Goal: Check status: Check status

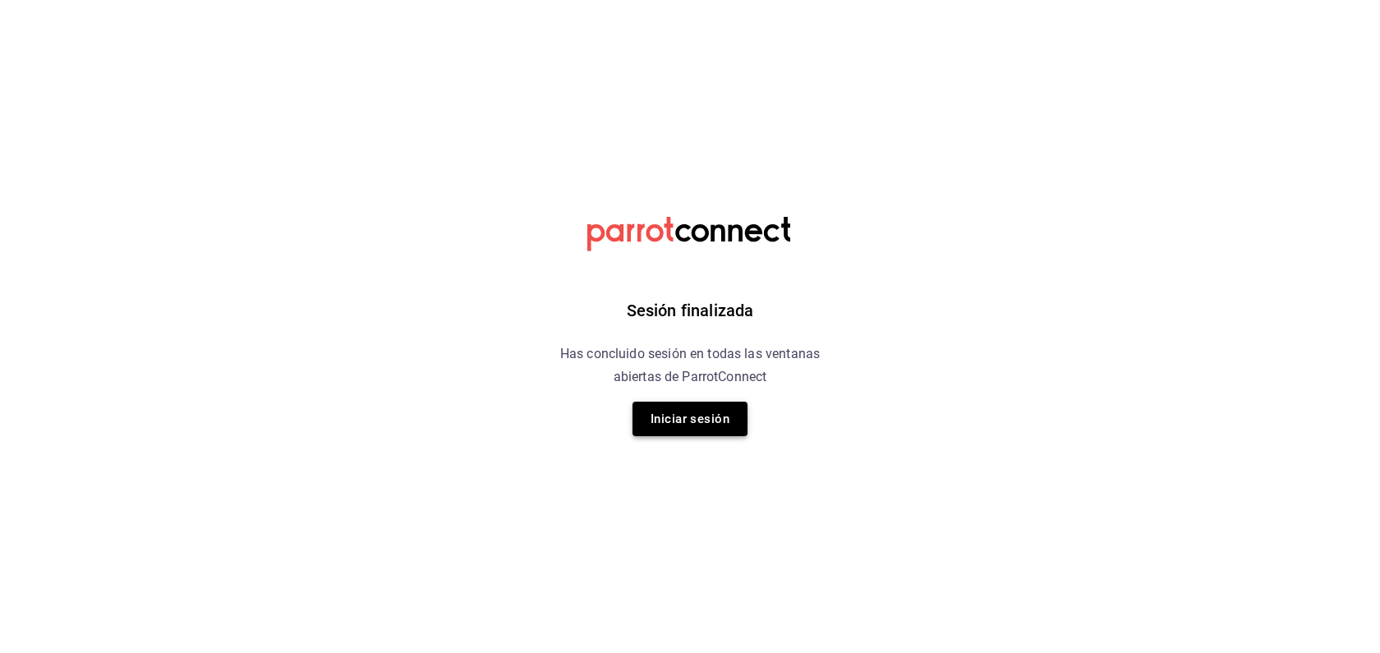
click at [656, 425] on button "Iniciar sesión" at bounding box center [689, 419] width 115 height 34
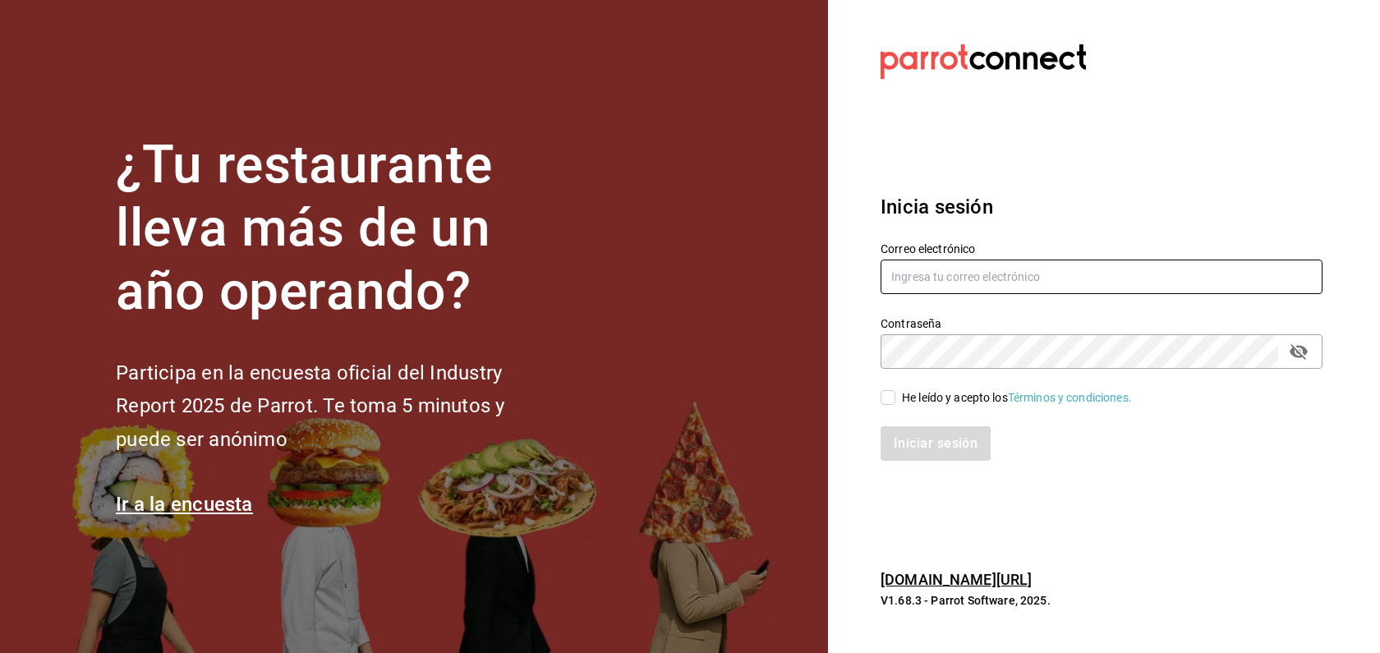
type input "[EMAIL_ADDRESS][DOMAIN_NAME]"
click at [889, 403] on input "He leído y acepto los Términos y condiciones." at bounding box center [887, 397] width 15 height 15
checkbox input "true"
click at [915, 449] on button "Iniciar sesión" at bounding box center [936, 443] width 112 height 34
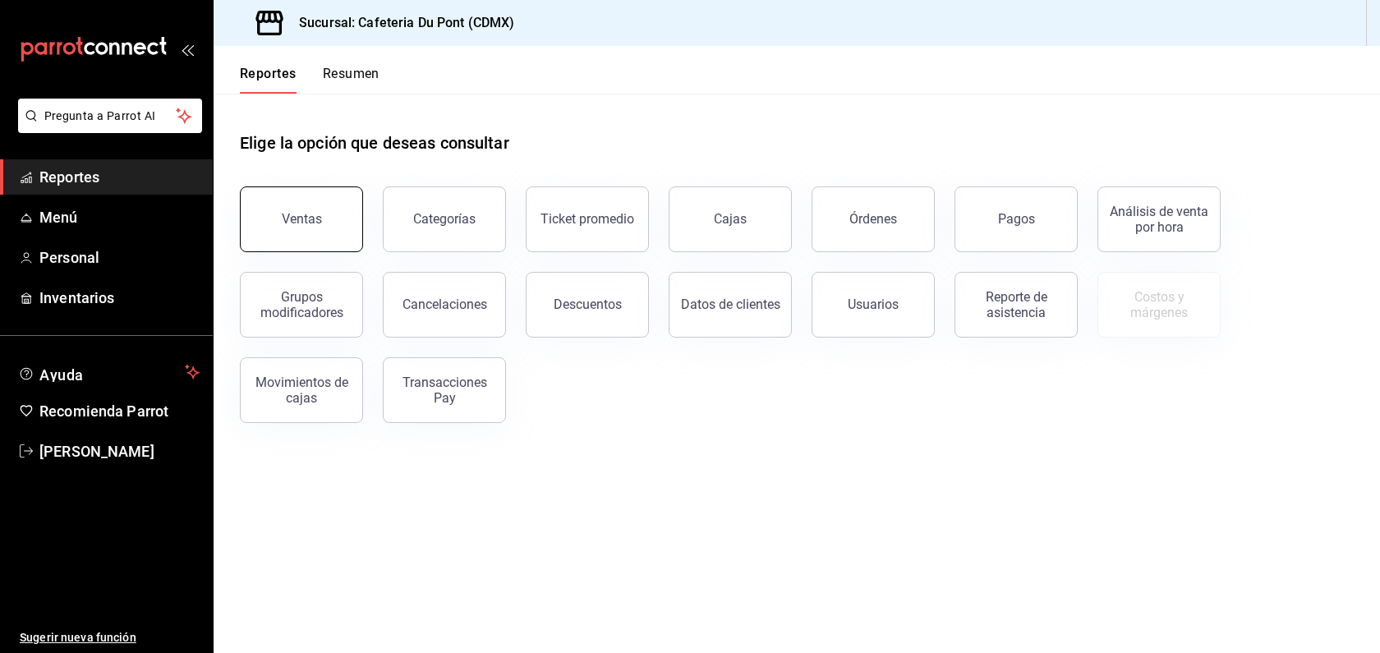
click at [350, 218] on button "Ventas" at bounding box center [301, 219] width 123 height 66
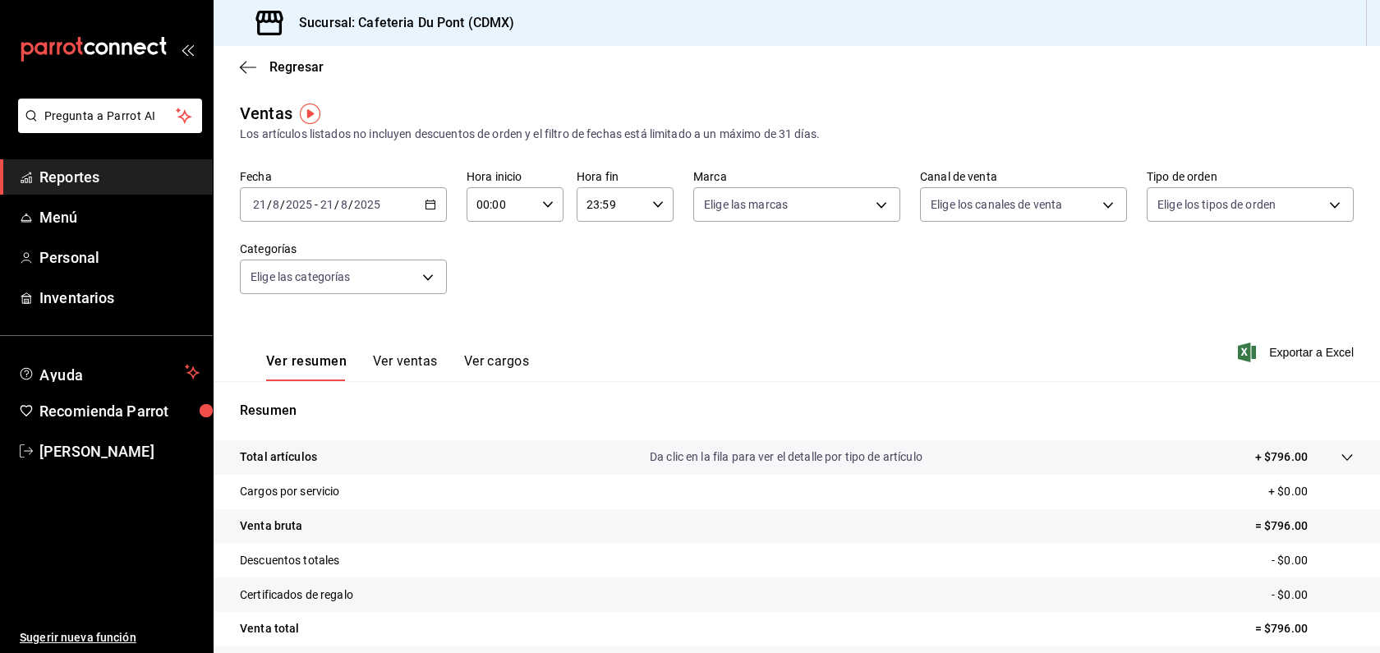
click at [423, 361] on button "Ver ventas" at bounding box center [405, 367] width 65 height 28
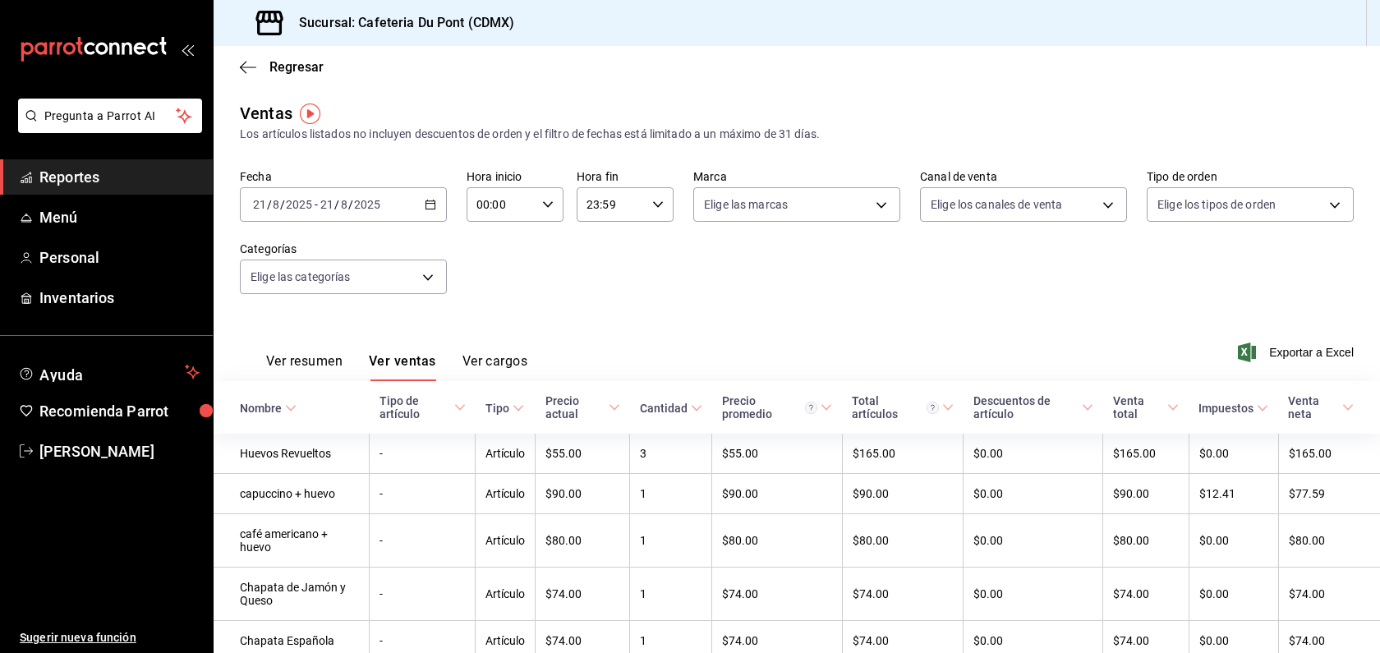
click at [601, 369] on div "Ver resumen Ver ventas Ver cargos Exportar a Excel" at bounding box center [796, 347] width 1166 height 67
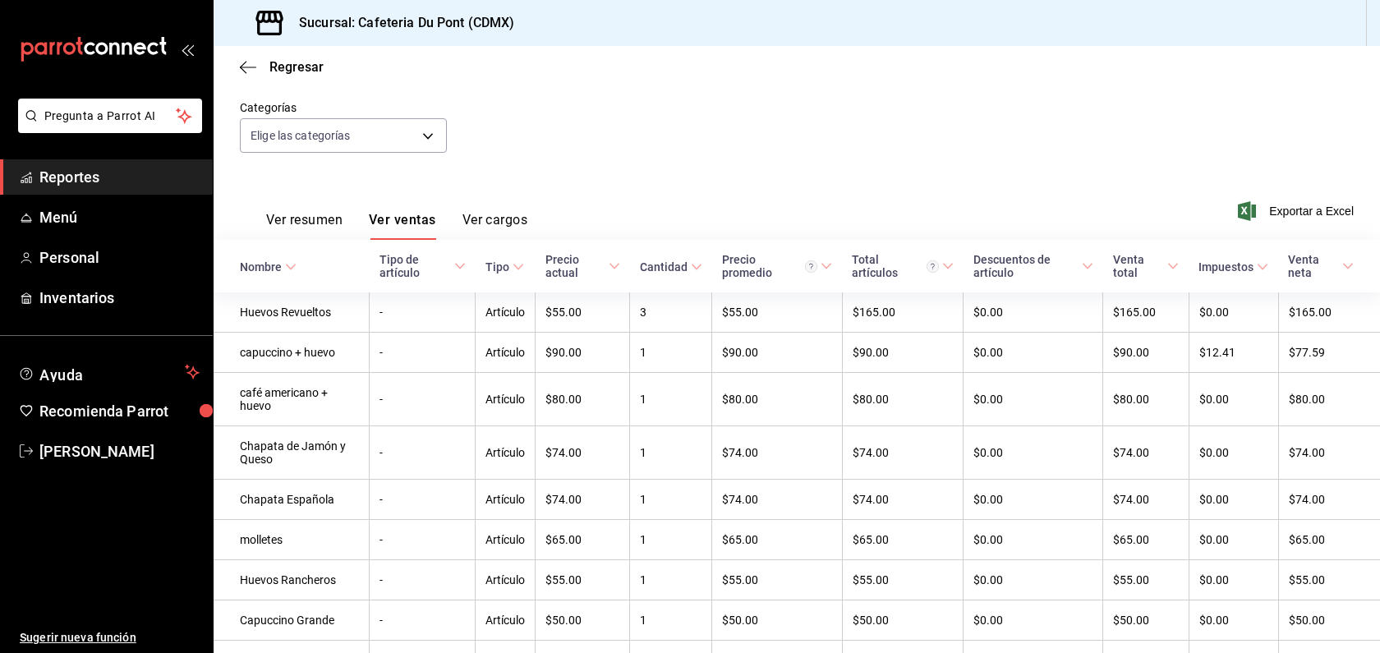
scroll to position [139, 0]
click at [158, 180] on span "Reportes" at bounding box center [119, 177] width 160 height 22
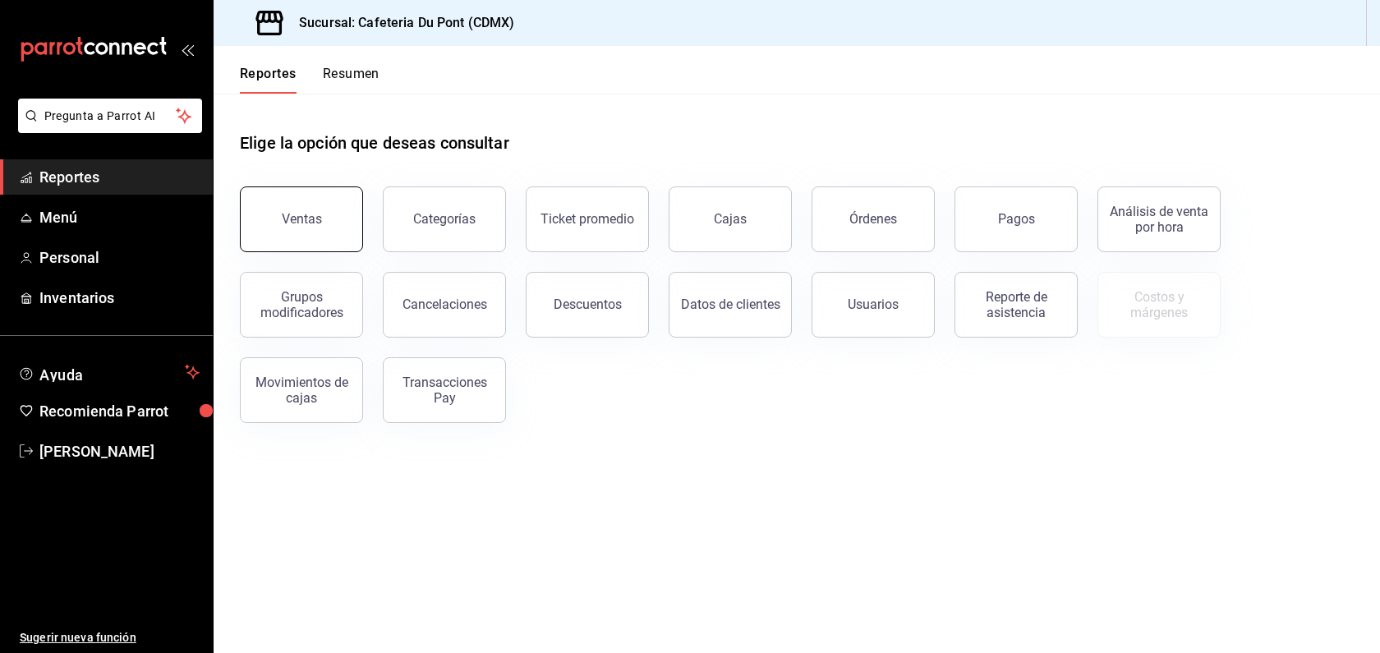
click at [275, 207] on button "Ventas" at bounding box center [301, 219] width 123 height 66
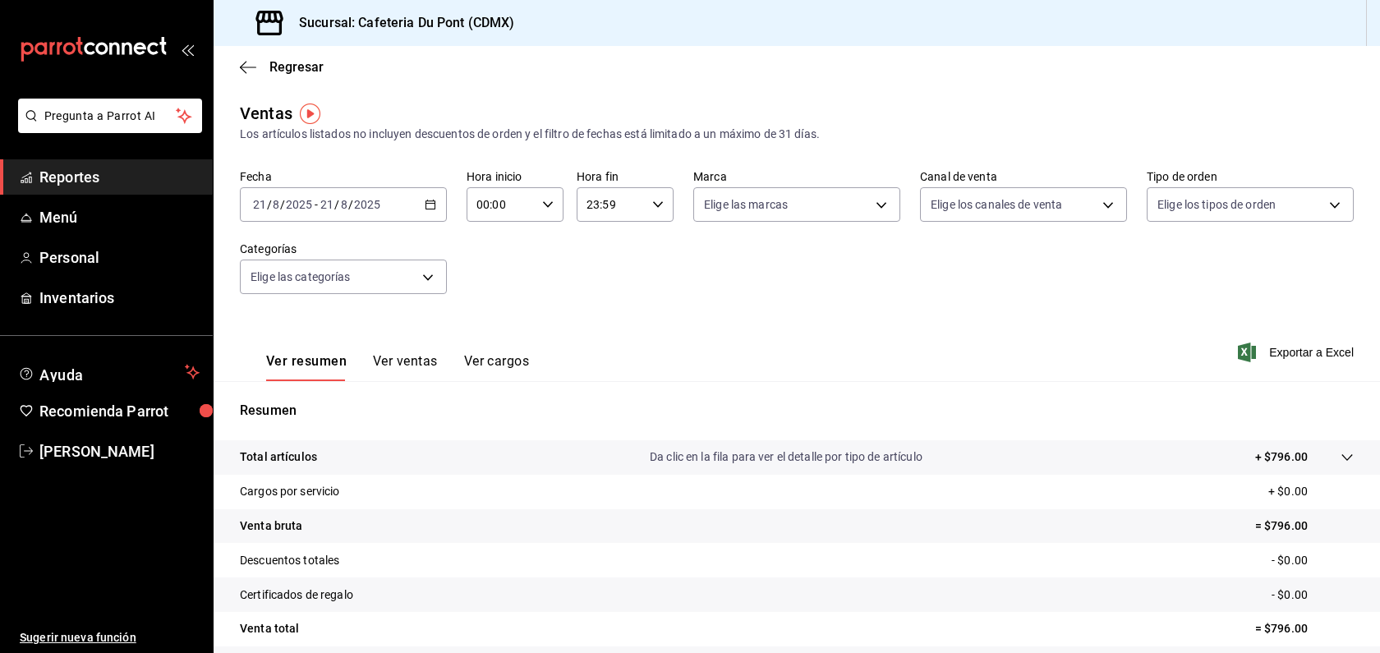
click at [407, 370] on button "Ver ventas" at bounding box center [405, 367] width 65 height 28
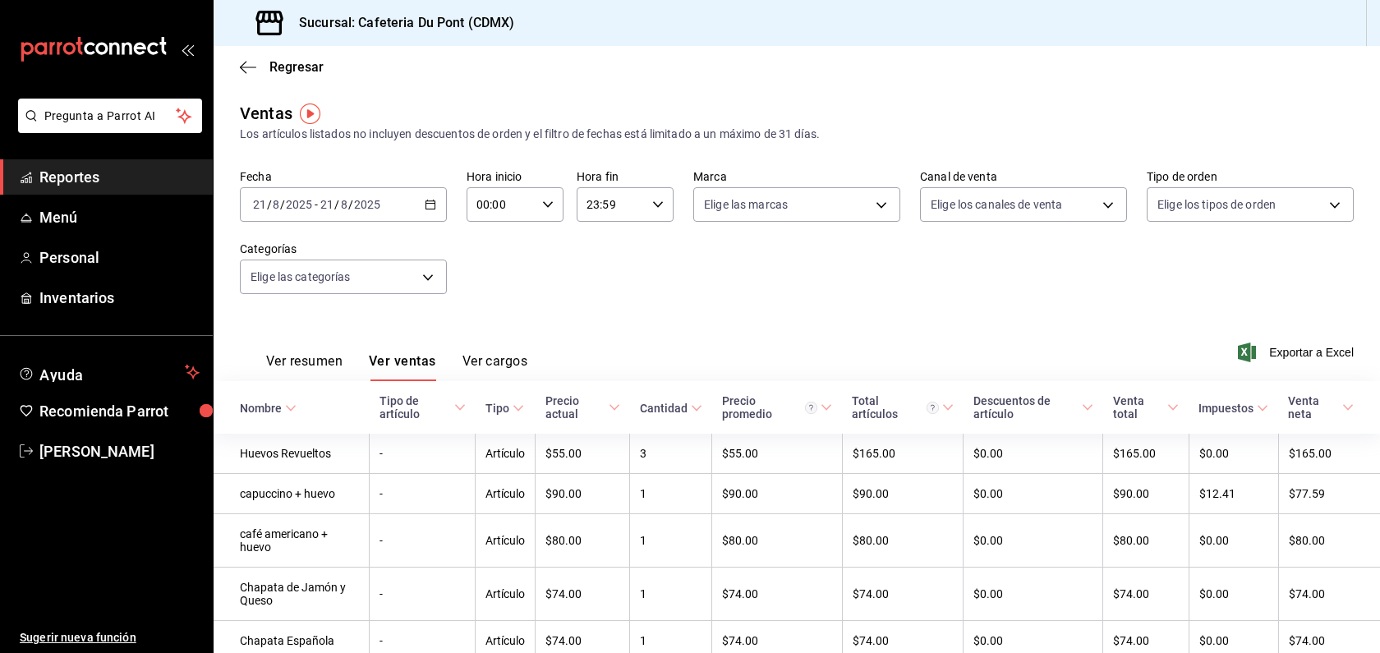
click at [646, 340] on div "Ver resumen Ver ventas Ver cargos Exportar a Excel" at bounding box center [796, 347] width 1166 height 67
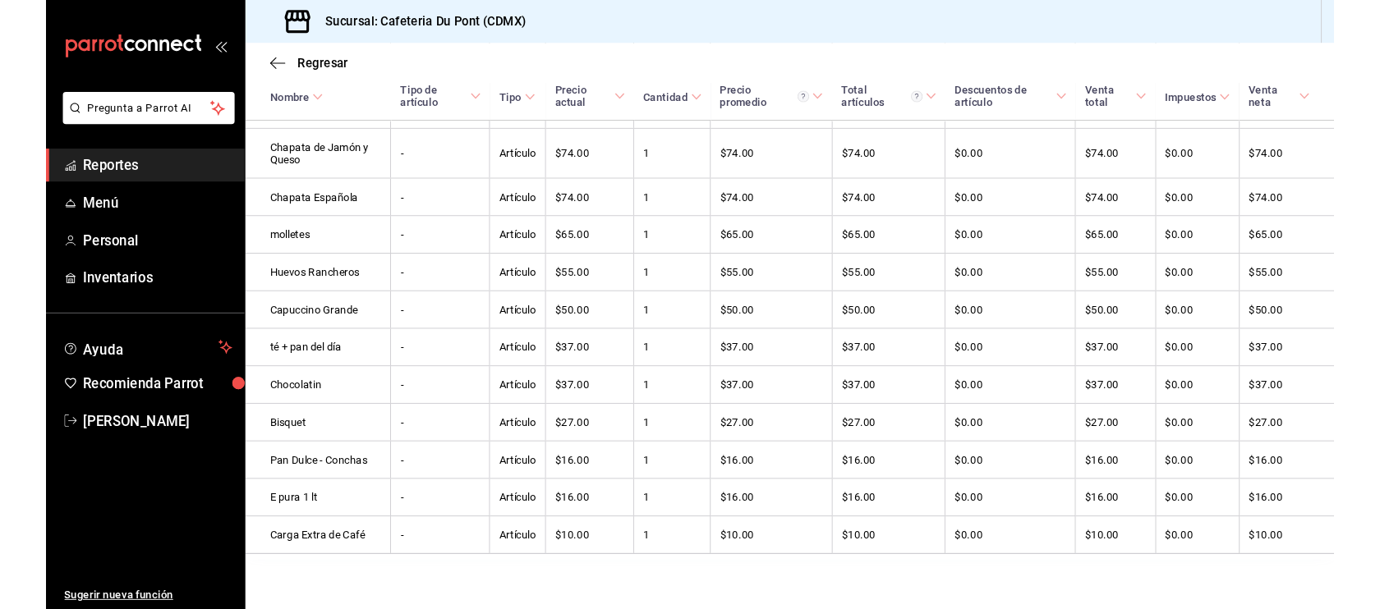
scroll to position [467, 0]
